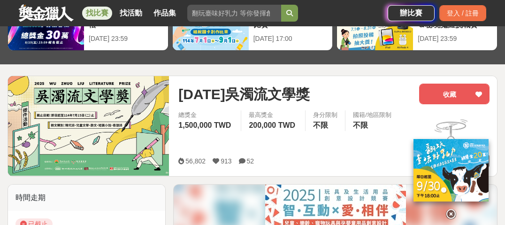
scroll to position [150, 0]
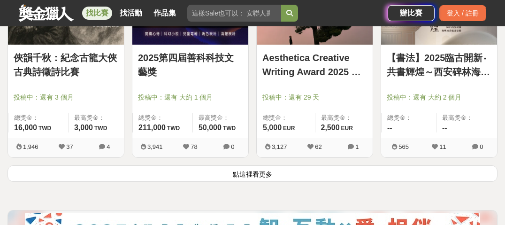
scroll to position [1239, 0]
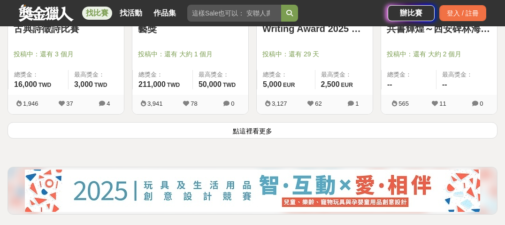
click at [237, 127] on button "點這裡看更多" at bounding box center [253, 130] width 490 height 16
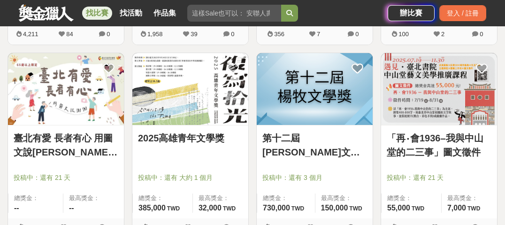
scroll to position [1502, 0]
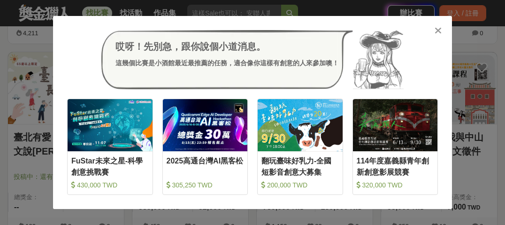
click at [437, 28] on icon at bounding box center [438, 30] width 7 height 9
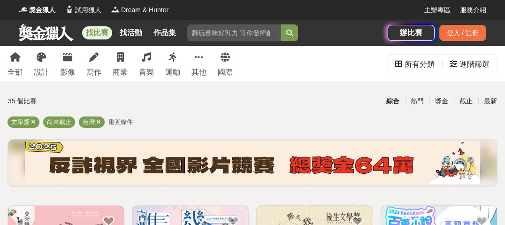
scroll to position [0, 0]
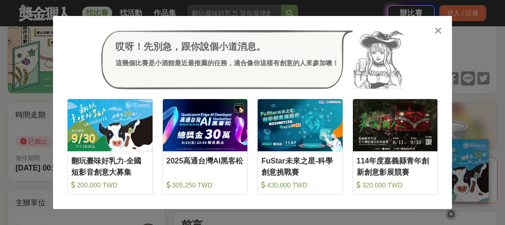
click at [437, 28] on icon at bounding box center [438, 30] width 7 height 9
